Goal: Use online tool/utility: Use online tool/utility

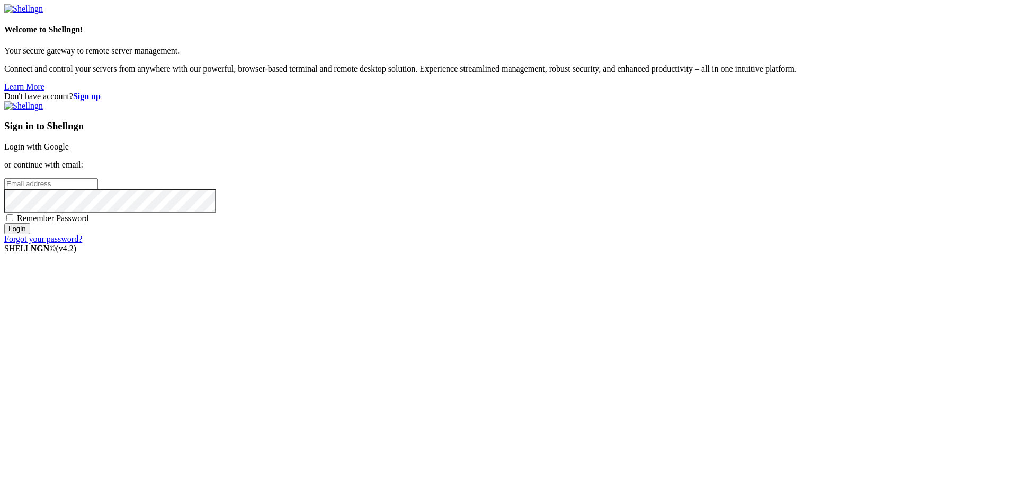
click at [69, 151] on link "Login with Google" at bounding box center [36, 146] width 65 height 9
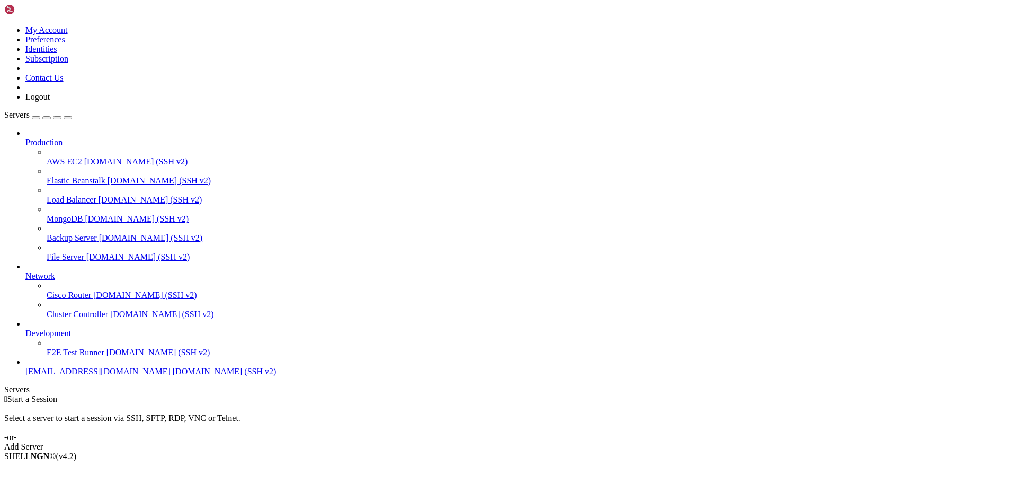
click at [67, 376] on span "[EMAIL_ADDRESS][DOMAIN_NAME]" at bounding box center [97, 371] width 145 height 9
drag, startPoint x: 67, startPoint y: 398, endPoint x: 85, endPoint y: 394, distance: 18.6
click at [67, 376] on span "[EMAIL_ADDRESS][DOMAIN_NAME]" at bounding box center [97, 371] width 145 height 9
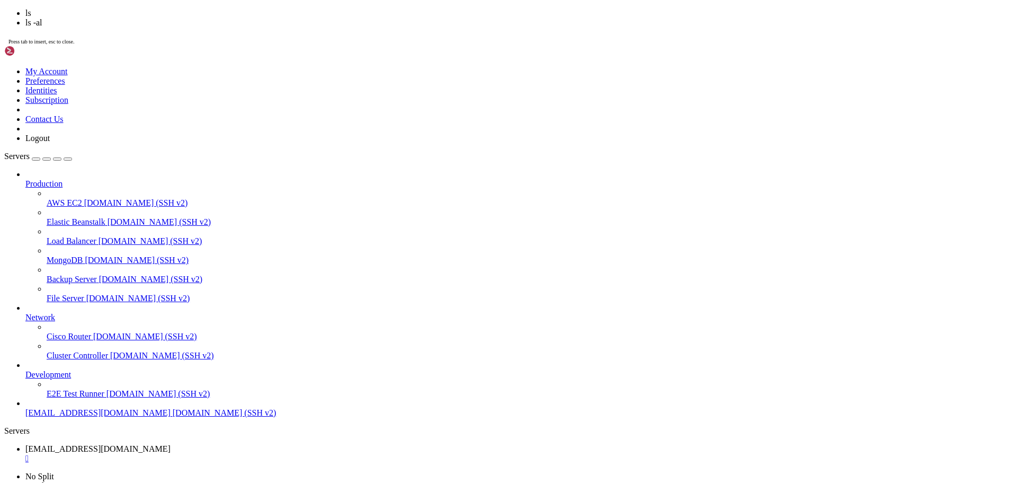
scroll to position [90, 0]
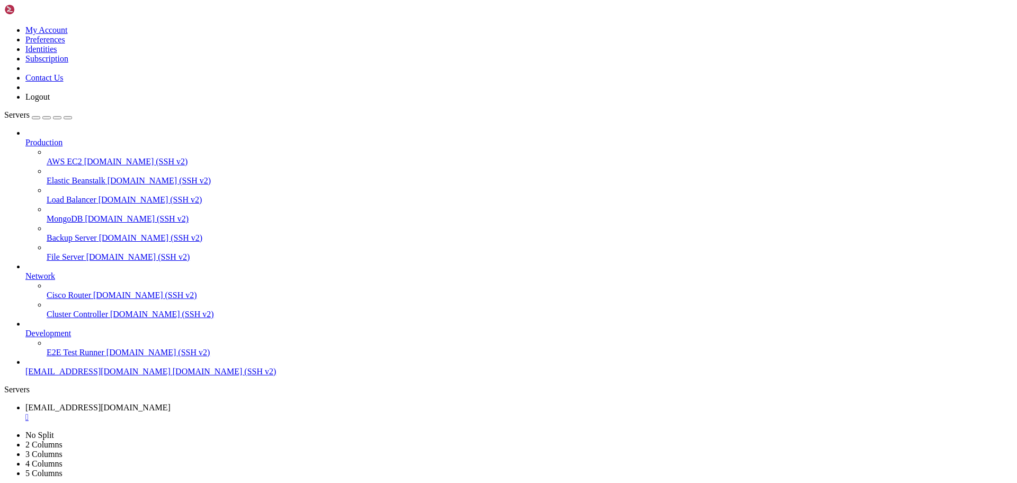
drag, startPoint x: 432, startPoint y: 823, endPoint x: 427, endPoint y: 806, distance: 17.8
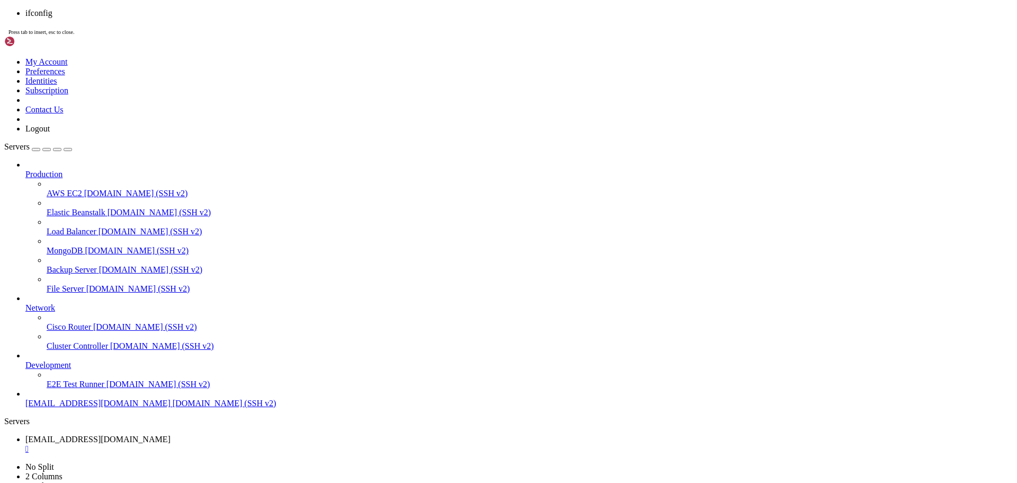
scroll to position [270, 0]
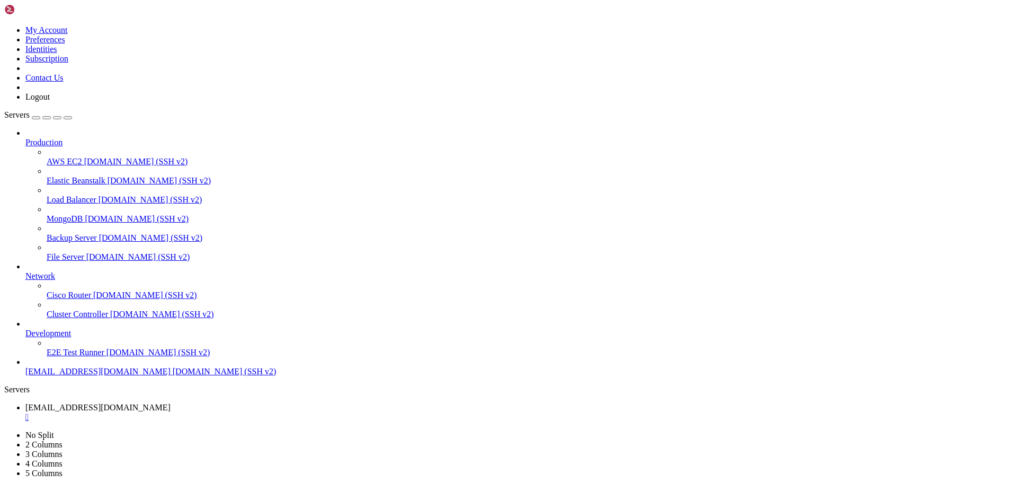
drag, startPoint x: 97, startPoint y: 834, endPoint x: 158, endPoint y: 833, distance: 61.5
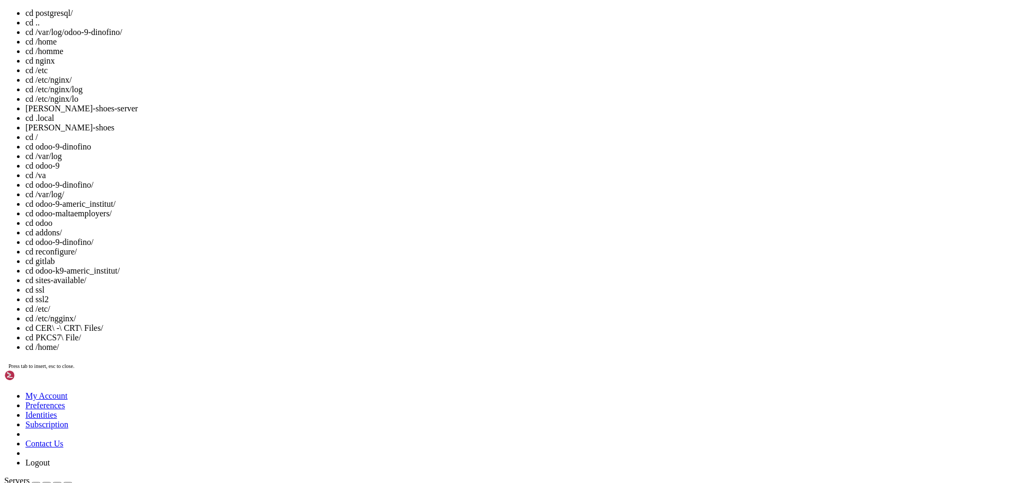
scroll to position [5, 1]
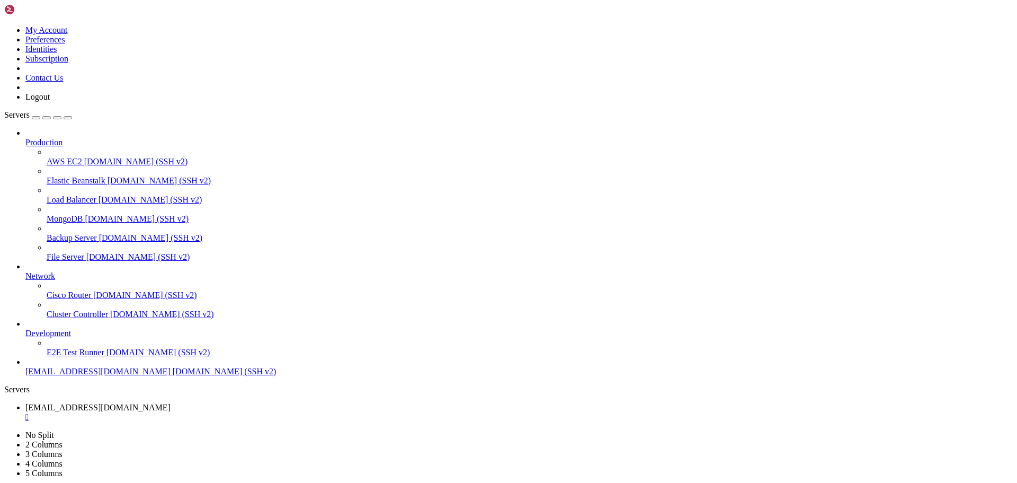
scroll to position [8734245, 0]
